Goal: Task Accomplishment & Management: Use online tool/utility

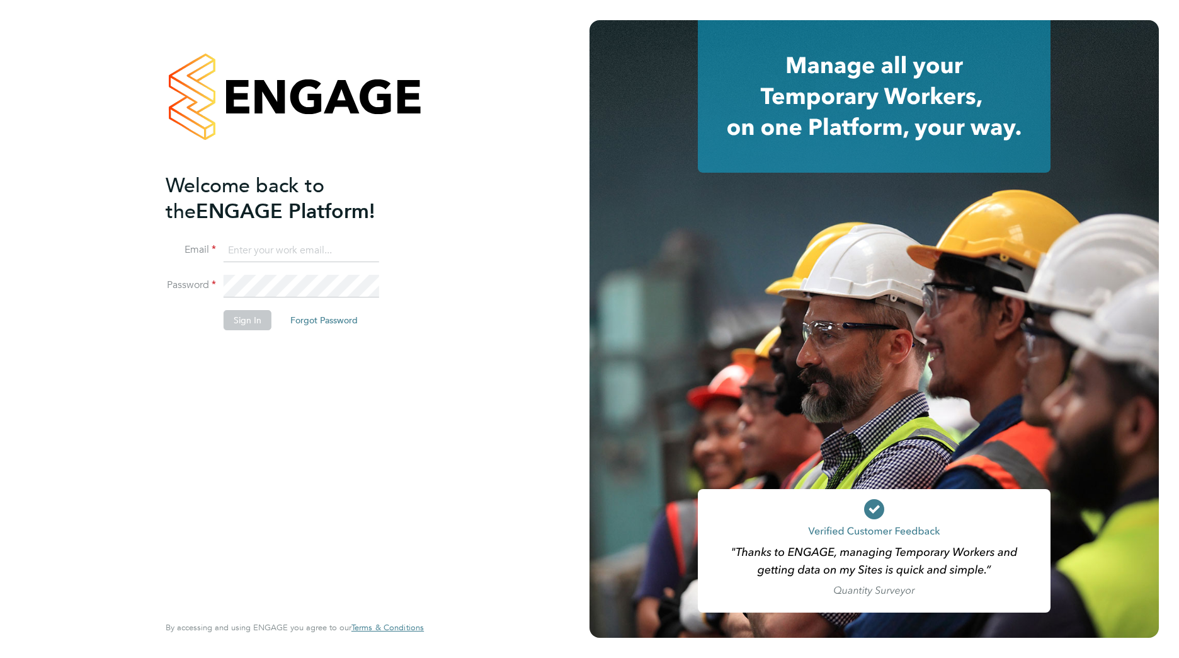
type input "[PERSON_NAME][EMAIL_ADDRESS][DOMAIN_NAME]"
click at [248, 314] on button "Sign In" at bounding box center [248, 320] width 48 height 20
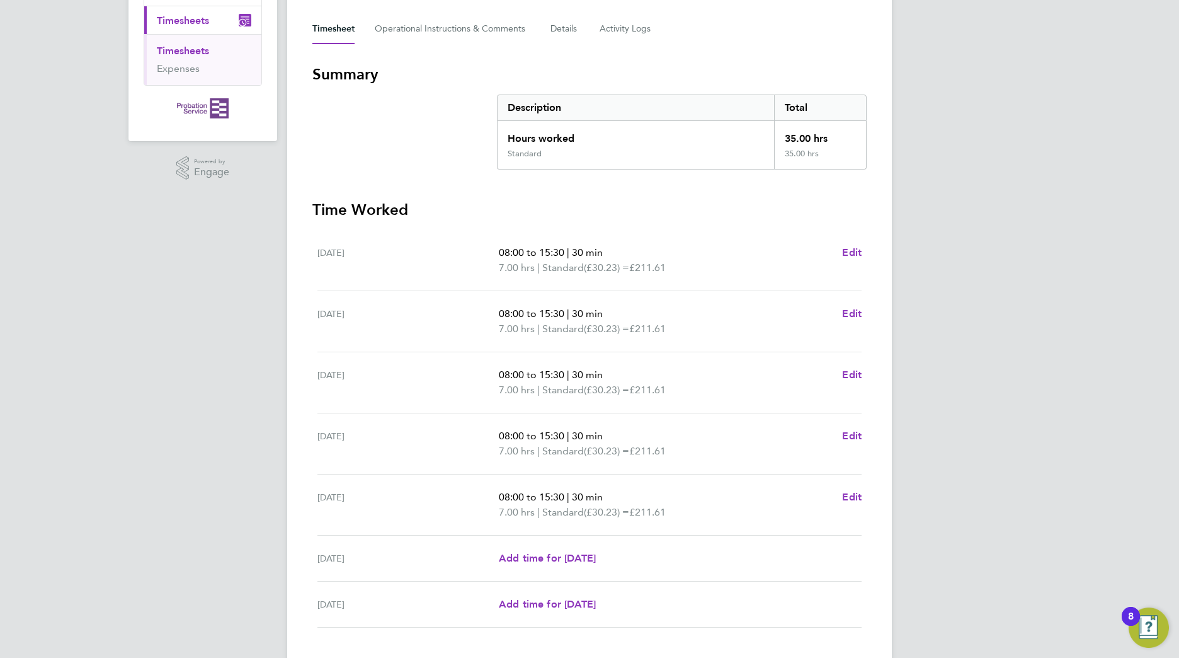
scroll to position [1, 0]
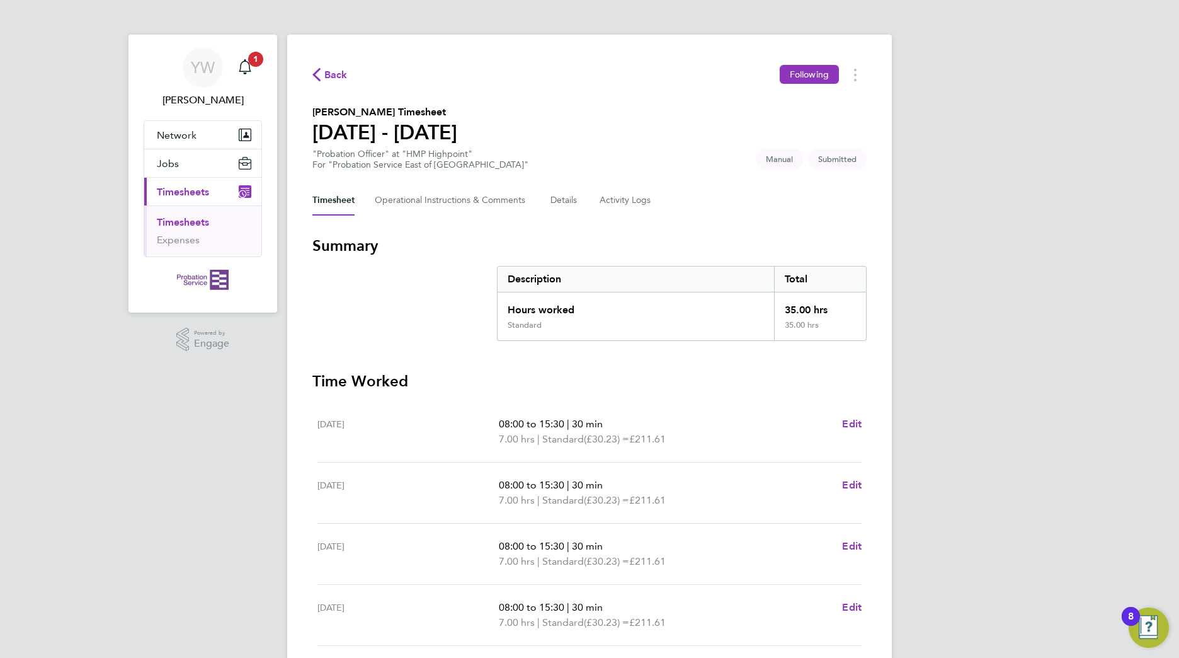
click at [248, 192] on icon "Main navigation" at bounding box center [245, 191] width 13 height 13
click at [168, 194] on span "Timesheets" at bounding box center [183, 192] width 52 height 12
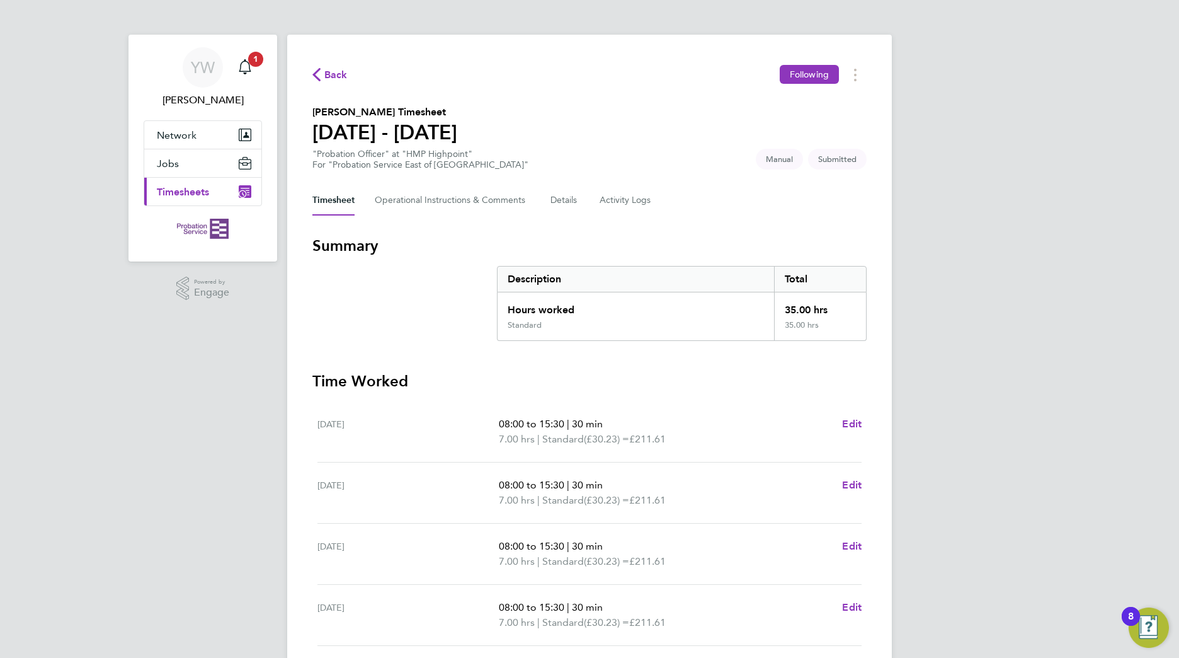
click at [167, 186] on span "Timesheets" at bounding box center [183, 192] width 52 height 12
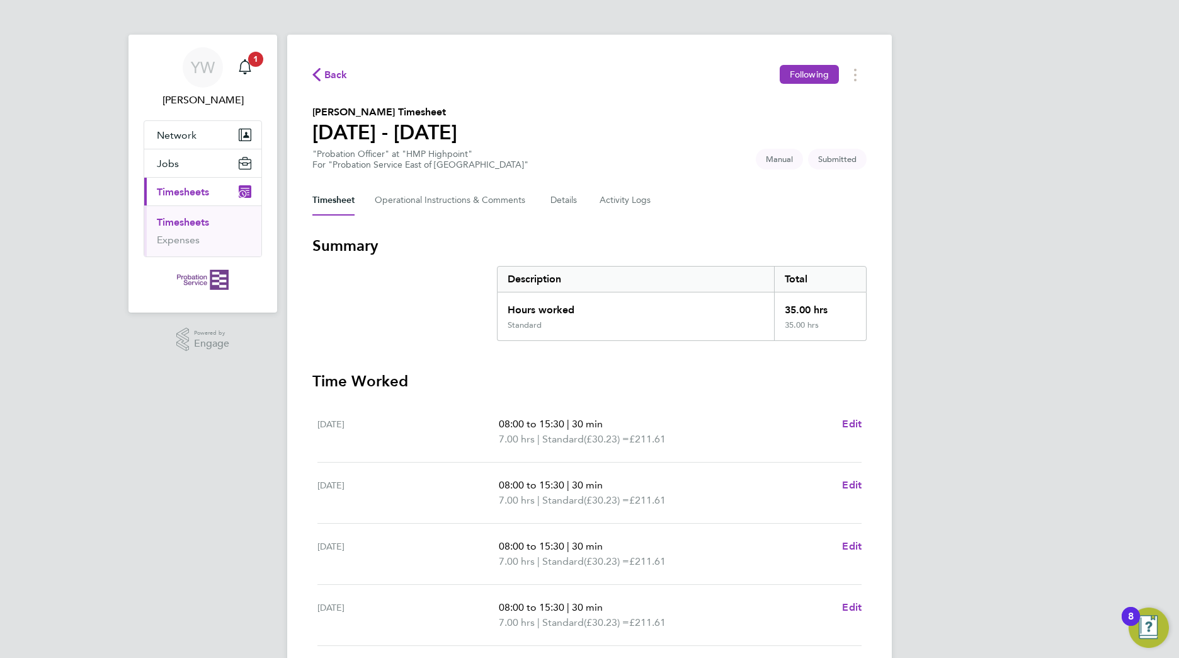
click at [174, 220] on link "Timesheets" at bounding box center [183, 222] width 52 height 12
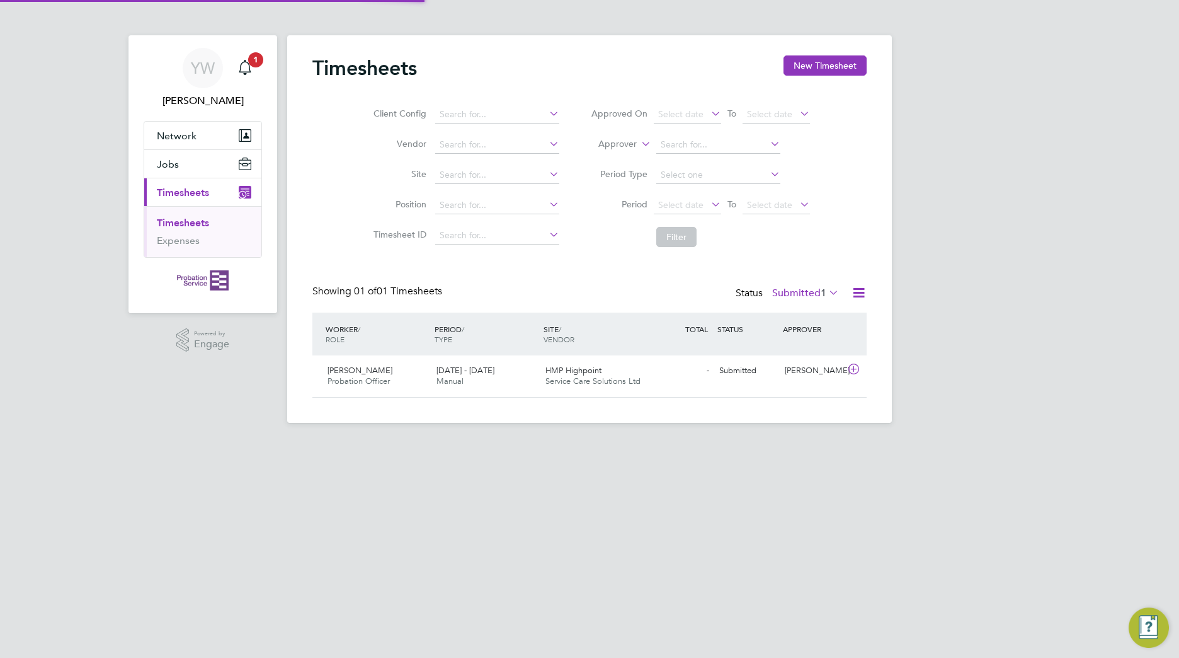
scroll to position [32, 110]
click at [827, 292] on icon at bounding box center [827, 292] width 0 height 18
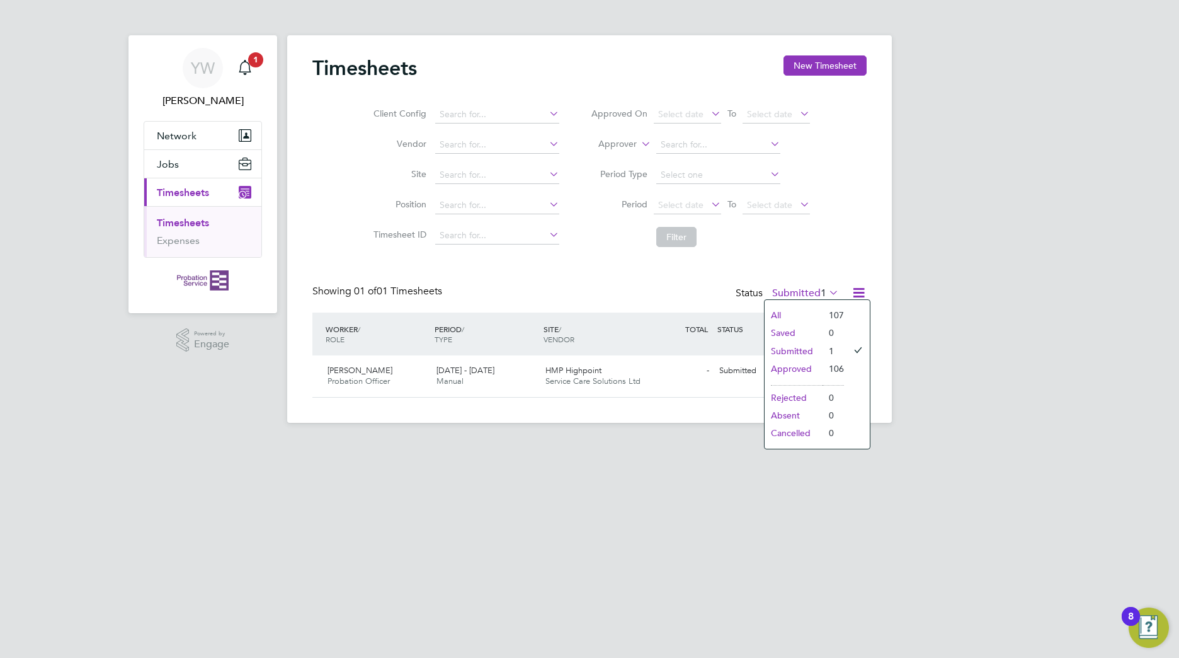
click at [783, 316] on li "All" at bounding box center [794, 315] width 58 height 18
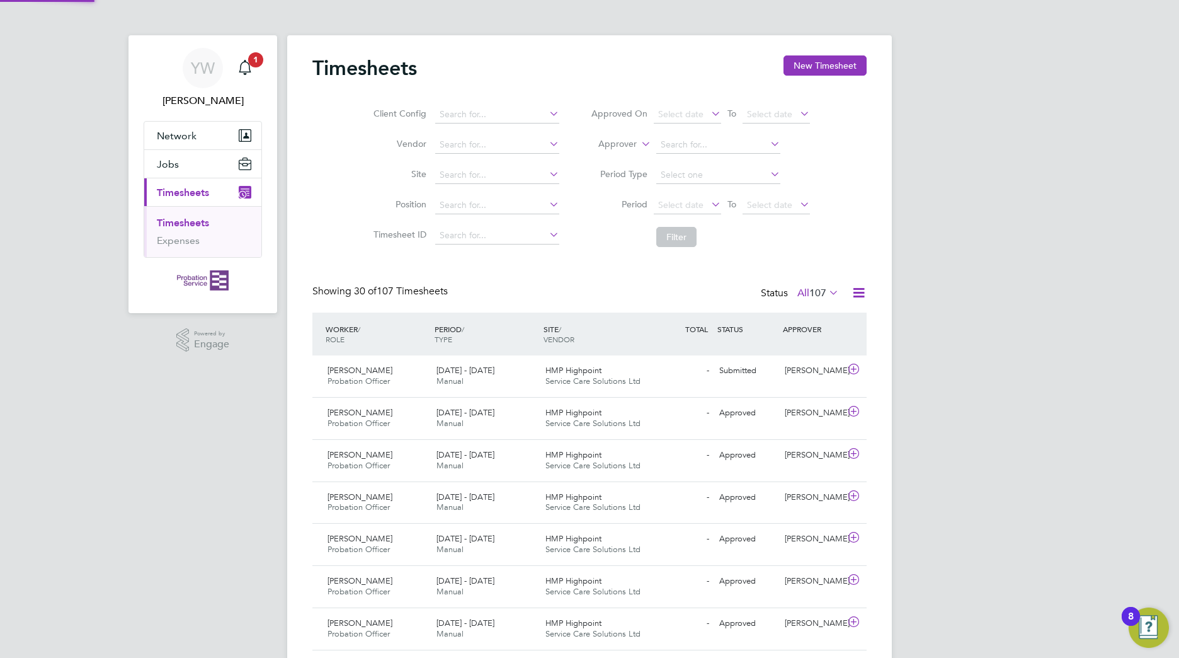
scroll to position [0, 0]
